Goal: Transaction & Acquisition: Purchase product/service

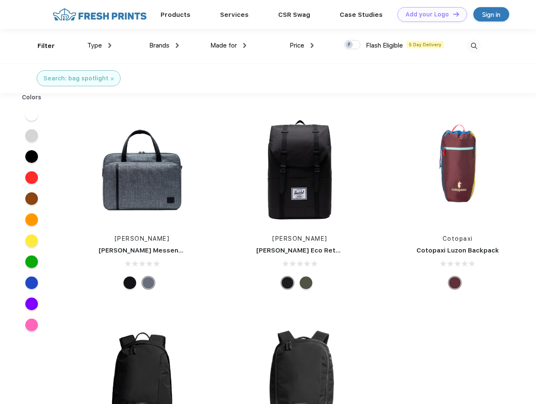
click at [429, 14] on link "Add your Logo Design Tool" at bounding box center [432, 14] width 70 height 15
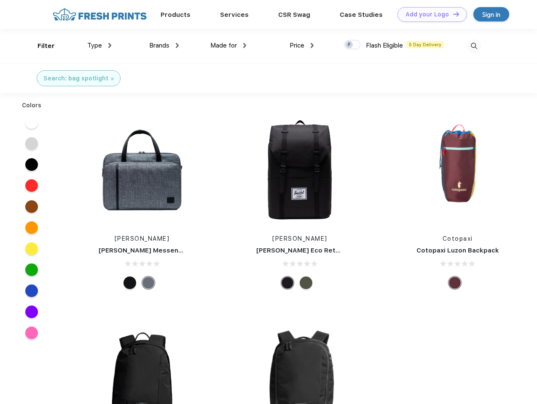
click at [0, 0] on div "Design Tool" at bounding box center [0, 0] width 0 height 0
click at [452, 14] on link "Add your Logo Design Tool" at bounding box center [432, 14] width 70 height 15
click at [40, 46] on div "Filter" at bounding box center [45, 46] width 17 height 10
click at [99, 45] on span "Type" at bounding box center [94, 46] width 15 height 8
click at [164, 45] on span "Brands" at bounding box center [159, 46] width 20 height 8
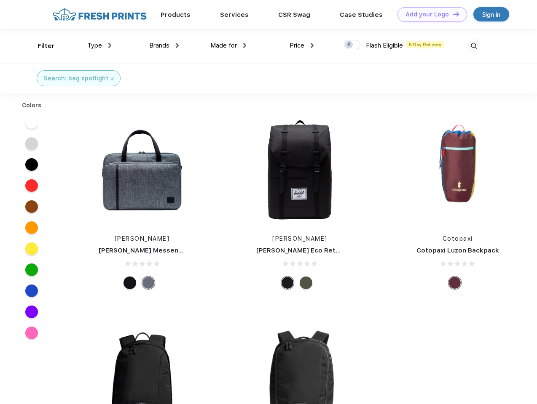
click at [228, 45] on span "Made for" at bounding box center [223, 46] width 27 height 8
click at [302, 45] on span "Price" at bounding box center [296, 46] width 15 height 8
click at [352, 45] on div at bounding box center [352, 44] width 16 height 9
click at [349, 45] on input "checkbox" at bounding box center [346, 42] width 5 height 5
click at [473, 46] on img at bounding box center [474, 46] width 14 height 14
